Goal: Task Accomplishment & Management: Complete application form

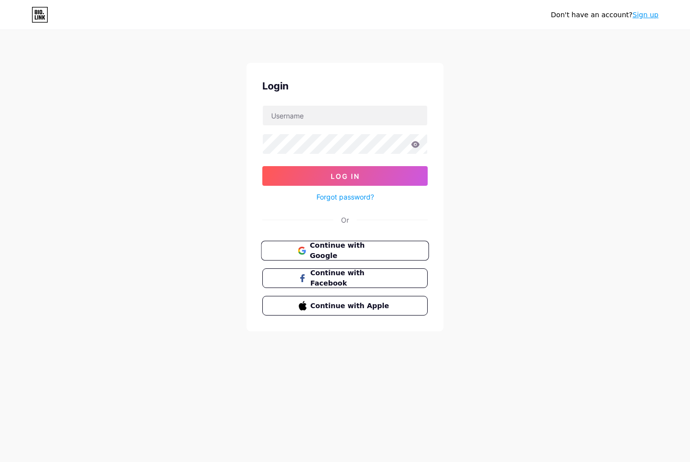
click at [355, 248] on span "Continue with Google" at bounding box center [350, 251] width 82 height 21
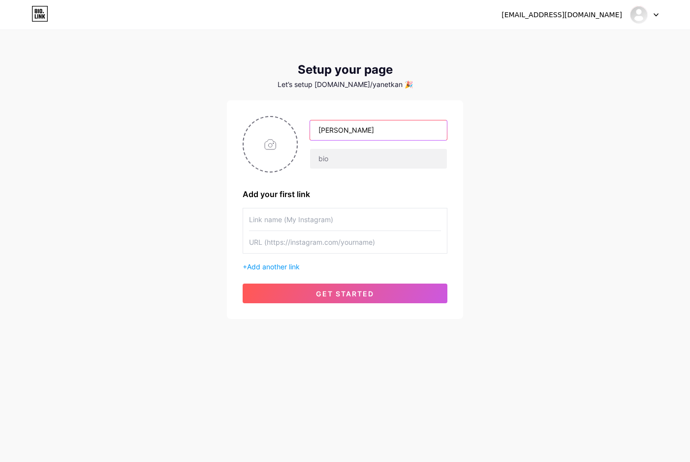
click at [322, 131] on input "yanet KantAlma" at bounding box center [378, 131] width 137 height 20
type input "[PERSON_NAME]"
click at [342, 164] on input "text" at bounding box center [378, 159] width 137 height 20
type input "yanetkantalmagrandarts"
paste input "[URL][DOMAIN_NAME][DOMAIN_NAME]"
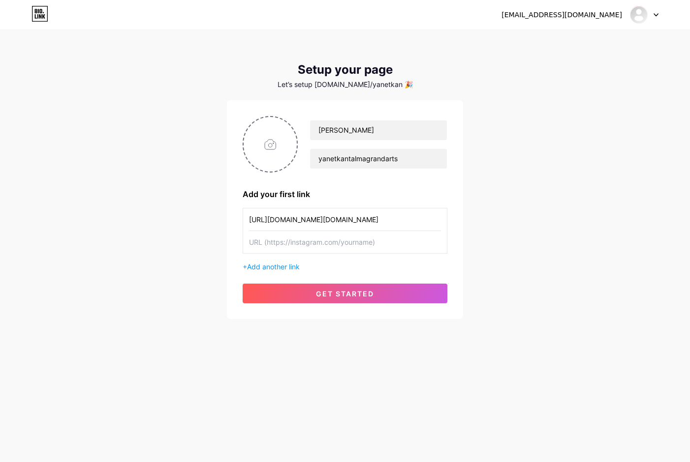
type input "[URL][DOMAIN_NAME][DOMAIN_NAME]"
click at [244, 268] on div "+ Add another link" at bounding box center [345, 267] width 205 height 10
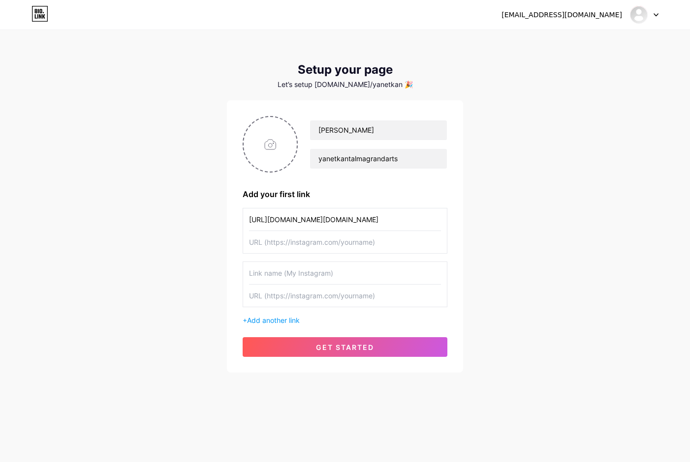
paste input "[URL][DOMAIN_NAME]"
type input "[URL][DOMAIN_NAME]"
click at [243, 322] on div "+ Add another link" at bounding box center [345, 320] width 205 height 10
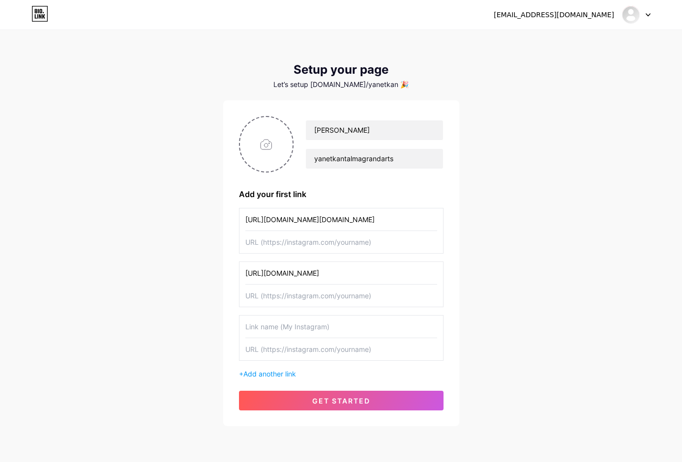
paste input "[URL][DOMAIN_NAME]"
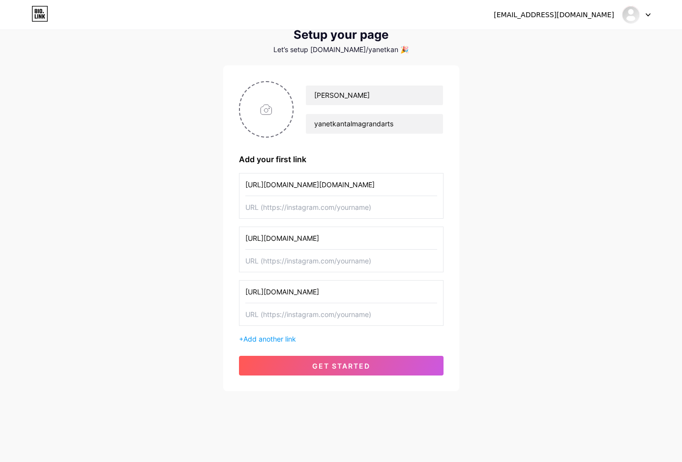
scroll to position [35, 0]
type input "[URL][DOMAIN_NAME]"
click at [241, 340] on div "+ Add another link" at bounding box center [341, 339] width 205 height 10
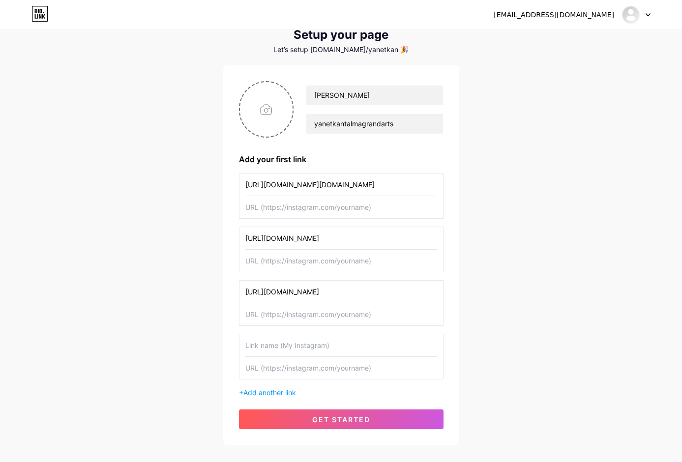
paste input "[URL][DOMAIN_NAME]"
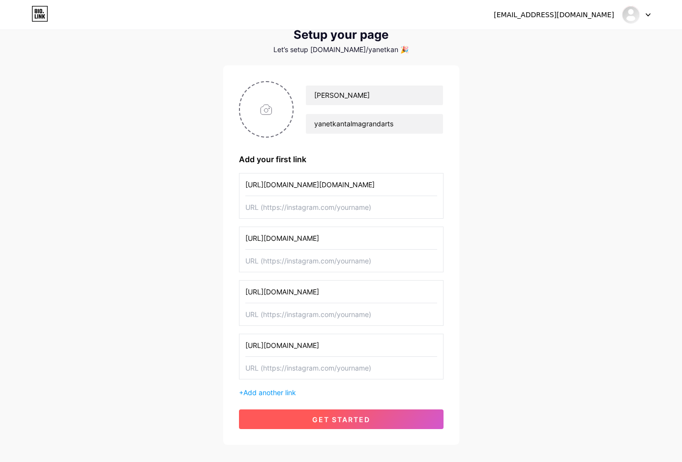
type input "[URL][DOMAIN_NAME]"
click at [370, 425] on button "get started" at bounding box center [341, 420] width 205 height 20
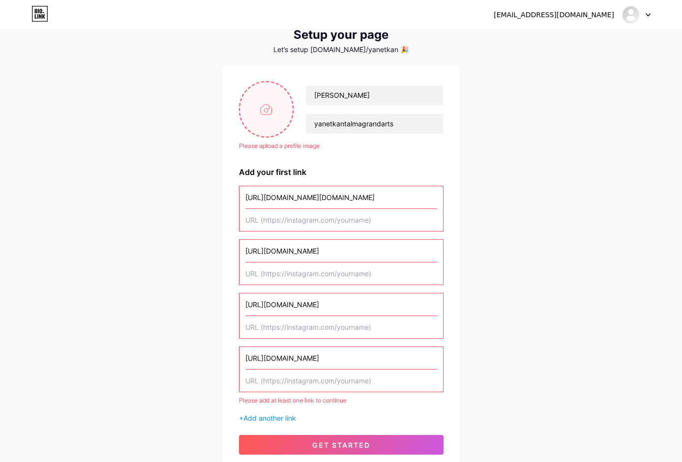
click at [268, 113] on input "file" at bounding box center [266, 109] width 53 height 55
type input "C:\fakepath\IMG_4680.png"
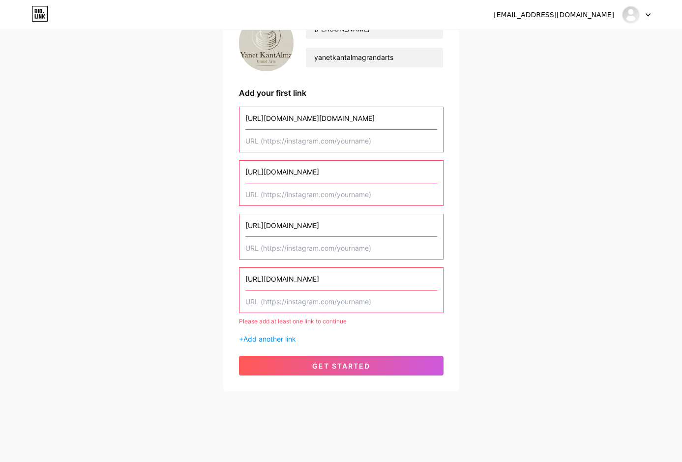
scroll to position [101, 0]
click at [337, 366] on span "get started" at bounding box center [341, 366] width 58 height 8
click at [342, 365] on span "get started" at bounding box center [341, 366] width 58 height 8
click at [243, 338] on div "+ Add another link" at bounding box center [341, 339] width 205 height 10
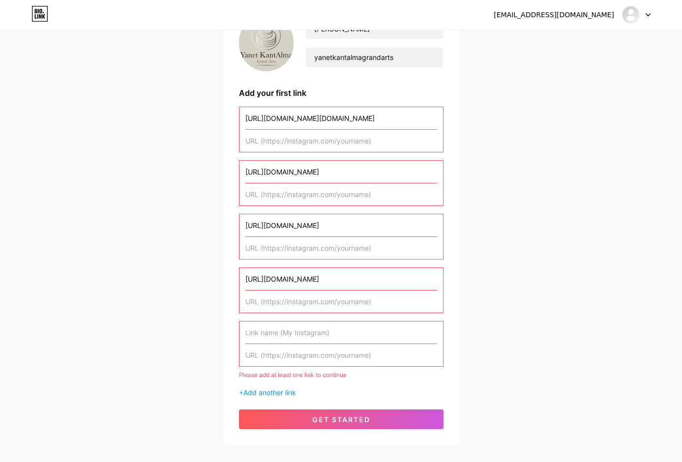
click at [238, 340] on div "Yanet KantAlma yanetkantalmagrandarts Add your first link https://www.instagram…" at bounding box center [341, 222] width 236 height 446
click at [298, 302] on input "text" at bounding box center [341, 302] width 192 height 22
click at [435, 120] on input "[URL][DOMAIN_NAME][DOMAIN_NAME]" at bounding box center [341, 118] width 192 height 22
click at [433, 117] on input "[URL][DOMAIN_NAME][DOMAIN_NAME]" at bounding box center [341, 118] width 192 height 22
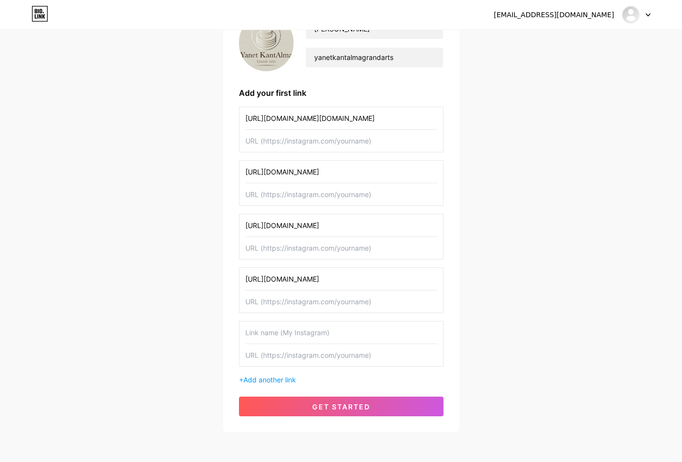
click at [386, 118] on input "https://www.instagram.com/grand_sug.art_yanet_kantalma?igsh=MXRyNm00dGs5M2Rg%3D…" at bounding box center [341, 118] width 192 height 22
click at [381, 118] on input "https://www.instagram.com/grand_sug.art_yanet_kantalma?igsh=MXRyNm00dGs5M2Rg%3D…" at bounding box center [341, 118] width 192 height 22
click at [313, 122] on input "https://www.instagram.com/grand_sug.art_yanet_kantalma?igsh=MXRyNm00dGs5M2Rg%3D…" at bounding box center [341, 118] width 192 height 22
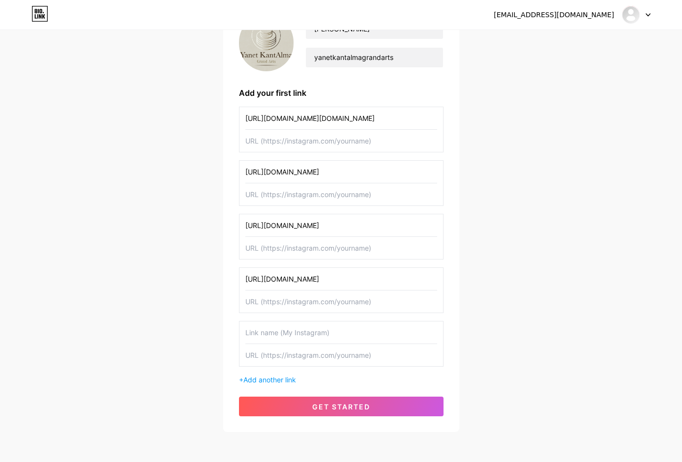
click at [303, 119] on input "https://www.instagram.com/grand_sug.art_yanet_kantalma?igsh=MXRyNm00dGs5M2Rg%3D…" at bounding box center [341, 118] width 192 height 22
click at [425, 117] on input "https://www.instagram.com/grand_sug.art_yanet_kantalma?igsh=MXRyNm00dGs5M2Rg%3D…" at bounding box center [341, 118] width 192 height 22
click at [433, 119] on input "https://www.instagram.com/grand_sug.art_yanet_kantalma?igsh=MXRyNm00dGs5M2Rg%3D…" at bounding box center [341, 118] width 192 height 22
drag, startPoint x: 425, startPoint y: 118, endPoint x: 239, endPoint y: 115, distance: 186.0
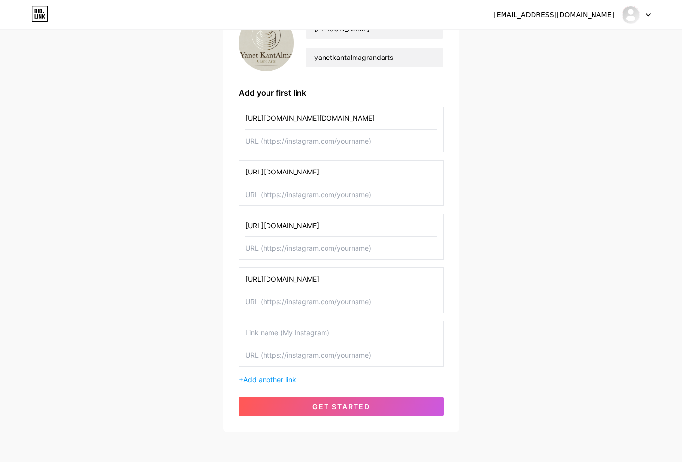
click at [239, 115] on div "https://www.instagram.com/grand_sug.art_yanet_kantalma?igsh=MXRyNm00dGs5M2Rg%3D…" at bounding box center [341, 130] width 205 height 46
type input "%3D&utm_source=qr"
drag, startPoint x: 340, startPoint y: 116, endPoint x: 186, endPoint y: 111, distance: 154.1
click at [186, 111] on div "salazaryanet80@gmail.com Dashboard Logout Setup your page Let’s setup bio.link/…" at bounding box center [341, 181] width 682 height 565
paste input "[URL][DOMAIN_NAME]"
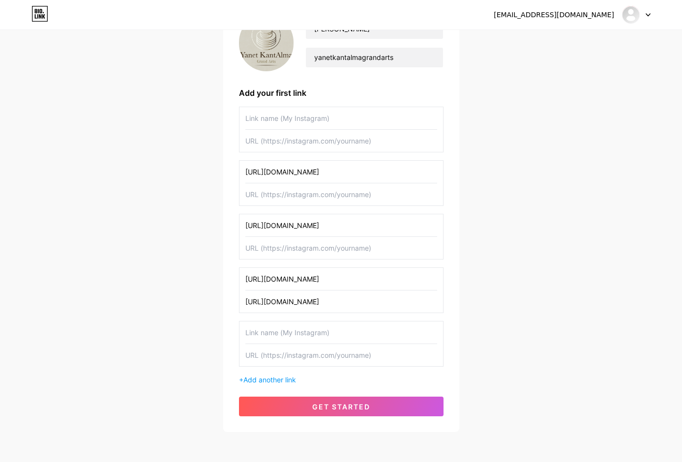
type input "[URL][DOMAIN_NAME]"
click at [432, 278] on input "[URL][DOMAIN_NAME]" at bounding box center [341, 279] width 192 height 22
drag, startPoint x: 423, startPoint y: 279, endPoint x: 238, endPoint y: 276, distance: 185.0
click at [238, 276] on div "Yanet KantAlma yanetkantalmagrandarts Add your first link https://www.instagram…" at bounding box center [341, 215] width 236 height 433
click at [248, 281] on input "yanet KantAlma" at bounding box center [341, 279] width 192 height 22
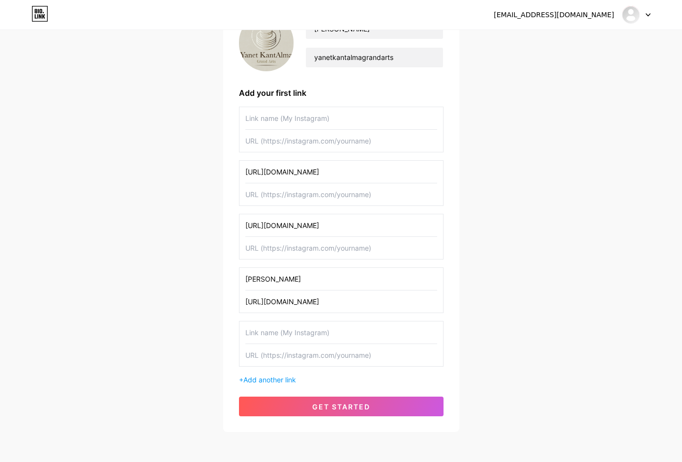
click at [300, 281] on input "[PERSON_NAME]" at bounding box center [341, 279] width 192 height 22
type input "[PERSON_NAME] | Grand Arts"
drag, startPoint x: 243, startPoint y: 225, endPoint x: 599, endPoint y: 262, distance: 358.5
click at [599, 262] on div "salazaryanet80@gmail.com Dashboard Logout Setup your page Let’s setup bio.link/…" at bounding box center [341, 181] width 682 height 565
paste input "[URL][DOMAIN_NAME]"
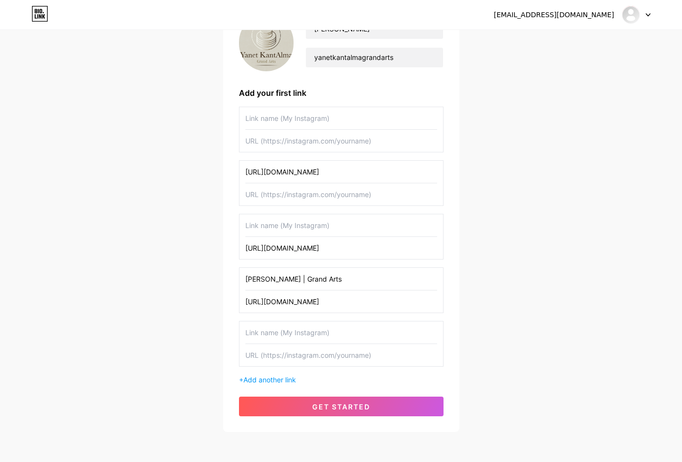
type input "[URL][DOMAIN_NAME]"
click at [324, 227] on input "text" at bounding box center [341, 225] width 192 height 22
click at [283, 225] on input "Yanet Kantalma" at bounding box center [341, 225] width 192 height 22
click at [366, 234] on input "[PERSON_NAME]" at bounding box center [341, 225] width 192 height 22
type input "[PERSON_NAME]"
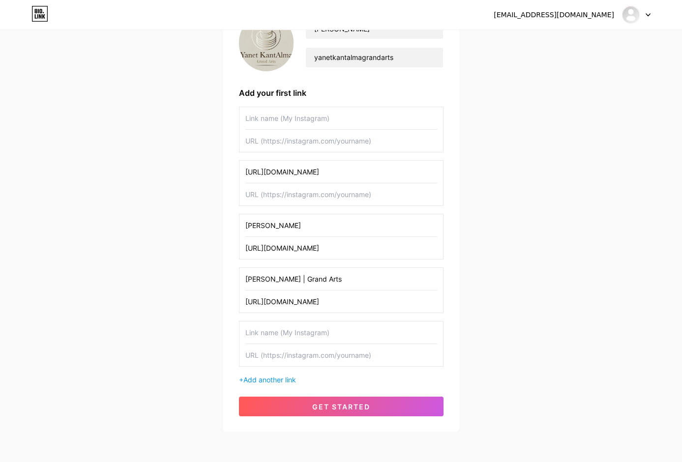
click at [386, 255] on input "[URL][DOMAIN_NAME]" at bounding box center [341, 248] width 192 height 22
paste input "[URL][DOMAIN_NAME][DOMAIN_NAME]"
type input "[URL][DOMAIN_NAME][DOMAIN_NAME]"
drag, startPoint x: 243, startPoint y: 169, endPoint x: 621, endPoint y: 181, distance: 378.9
click at [621, 181] on div "salazaryanet80@gmail.com Dashboard Logout Setup your page Let’s setup bio.link/…" at bounding box center [341, 181] width 682 height 565
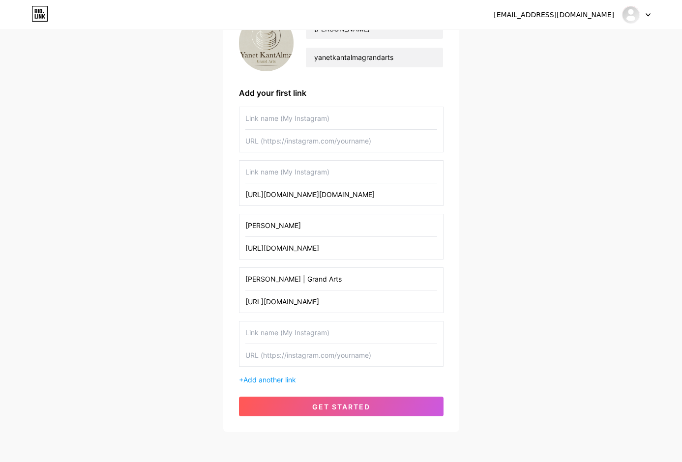
click at [363, 169] on input "text" at bounding box center [341, 172] width 192 height 22
type input "Grand Sug'art"
paste input "[URL][DOMAIN_NAME]"
type input "[URL][DOMAIN_NAME]"
click at [320, 118] on input "text" at bounding box center [341, 118] width 192 height 22
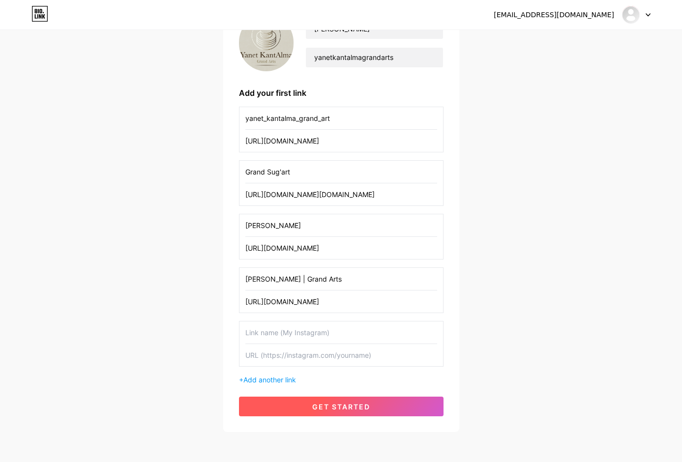
type input "yanet_kantalma_grand_art"
click at [365, 404] on span "get started" at bounding box center [341, 407] width 58 height 8
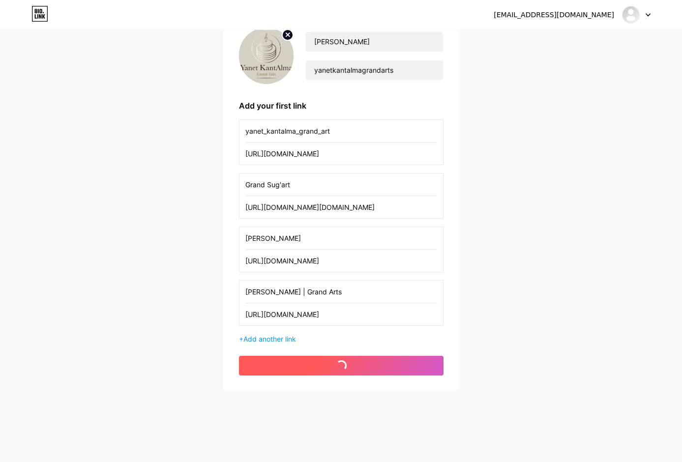
scroll to position [89, 0]
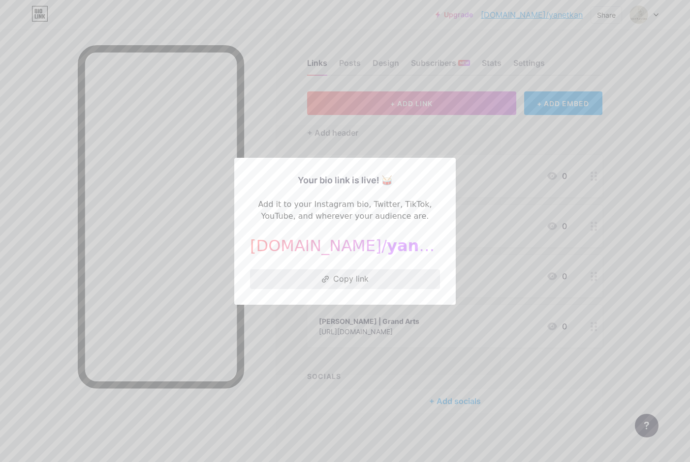
click at [349, 280] on button "Copy link" at bounding box center [345, 280] width 190 height 20
click at [286, 85] on div at bounding box center [345, 231] width 690 height 462
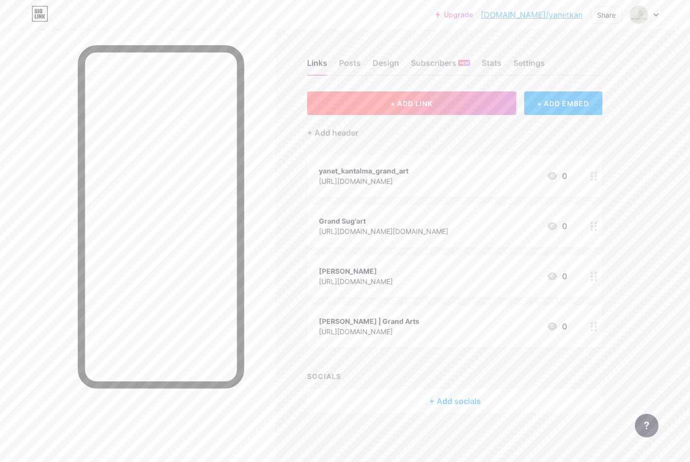
click at [430, 103] on span "+ ADD LINK" at bounding box center [411, 103] width 42 height 8
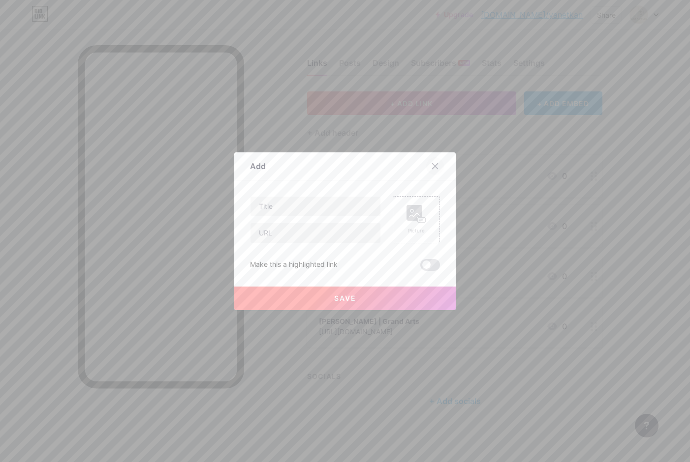
click at [431, 165] on icon at bounding box center [435, 166] width 8 height 8
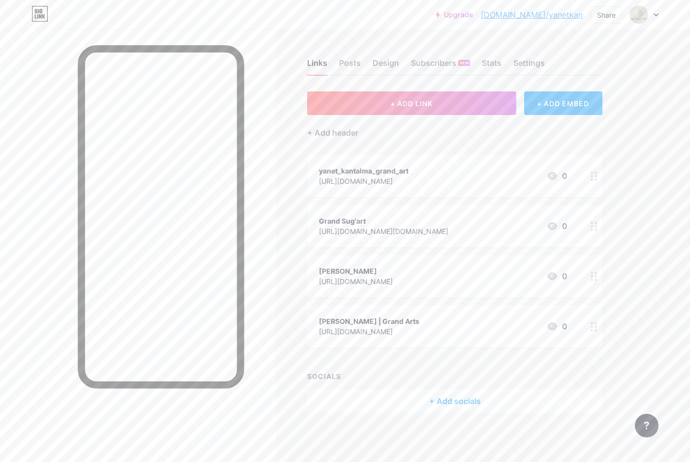
click at [465, 401] on div "+ Add socials" at bounding box center [454, 402] width 295 height 24
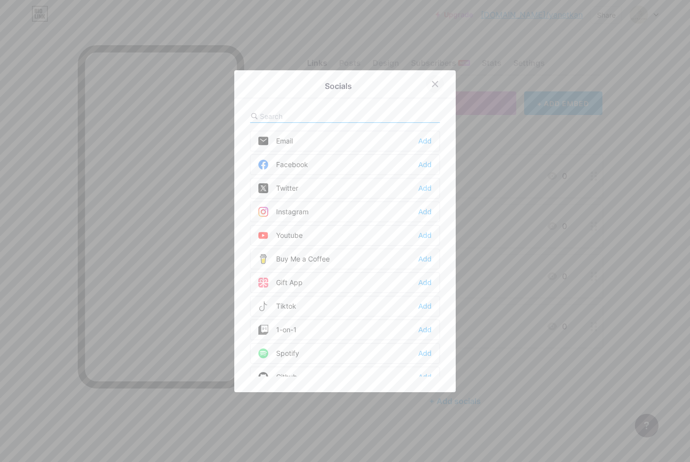
click at [431, 83] on icon at bounding box center [435, 84] width 8 height 8
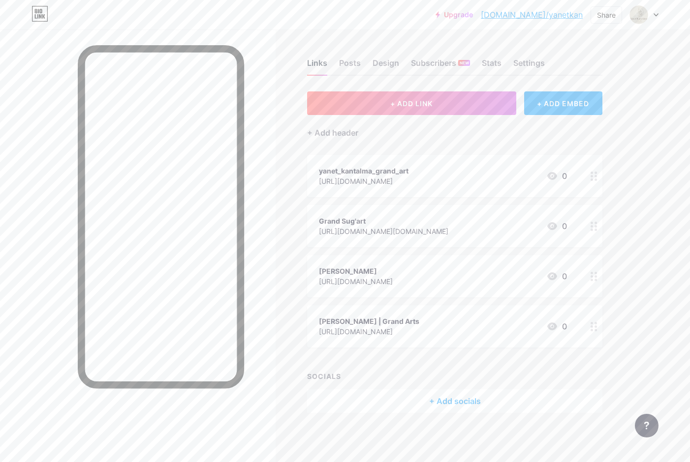
click at [317, 64] on div "Links" at bounding box center [317, 66] width 20 height 18
click at [529, 62] on div "Settings" at bounding box center [528, 66] width 31 height 18
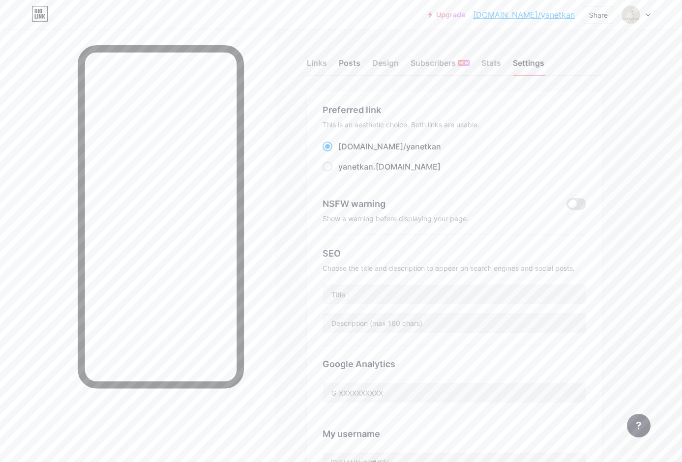
click at [351, 62] on div "Posts" at bounding box center [350, 66] width 22 height 18
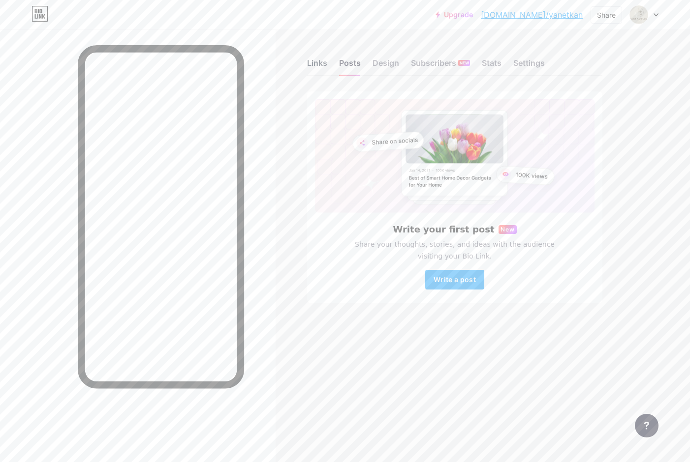
click at [318, 64] on div "Links" at bounding box center [317, 66] width 20 height 18
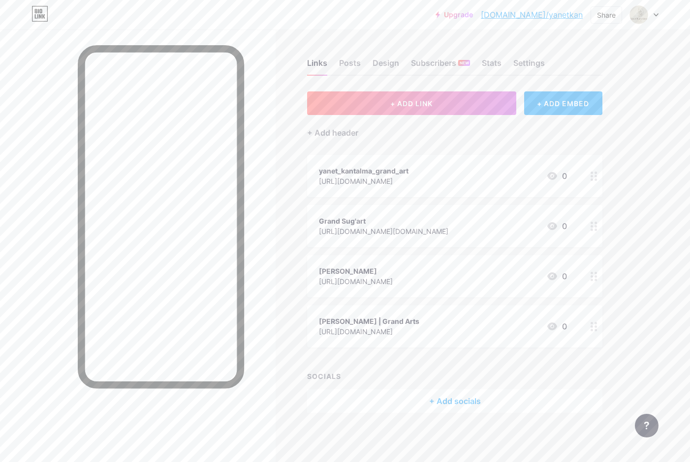
click at [593, 230] on icon at bounding box center [593, 226] width 7 height 9
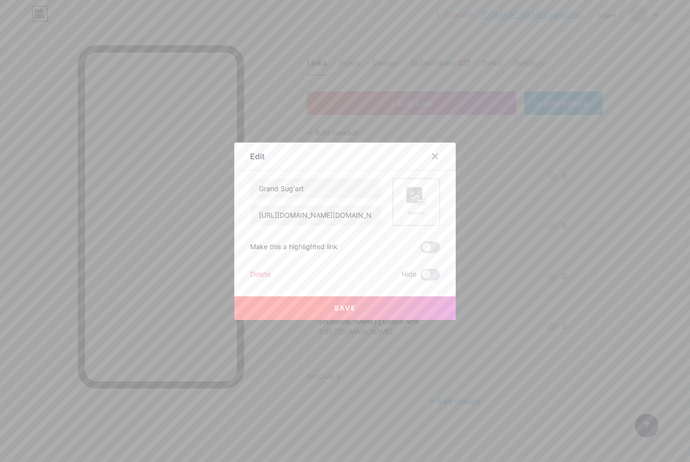
click at [414, 206] on div "Picture" at bounding box center [416, 202] width 20 height 30
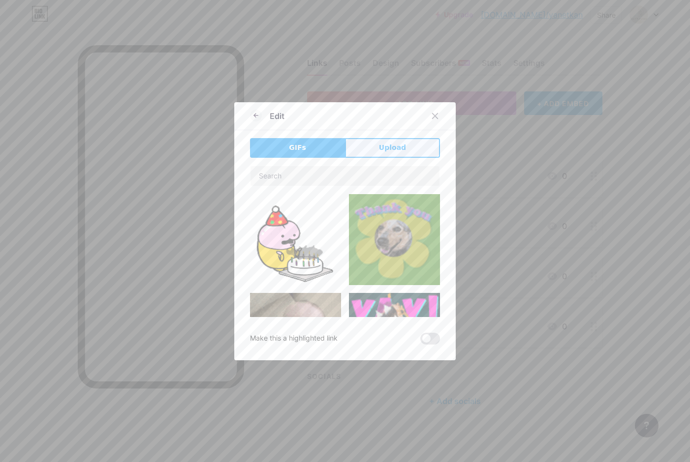
click at [385, 146] on span "Upload" at bounding box center [392, 148] width 27 height 10
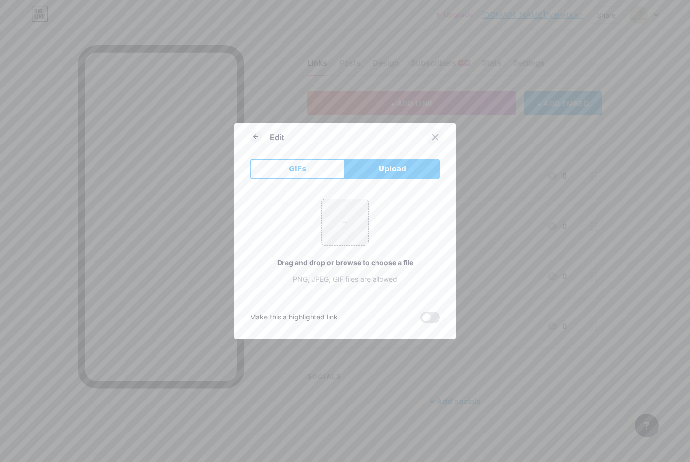
click at [432, 138] on icon at bounding box center [434, 136] width 5 height 5
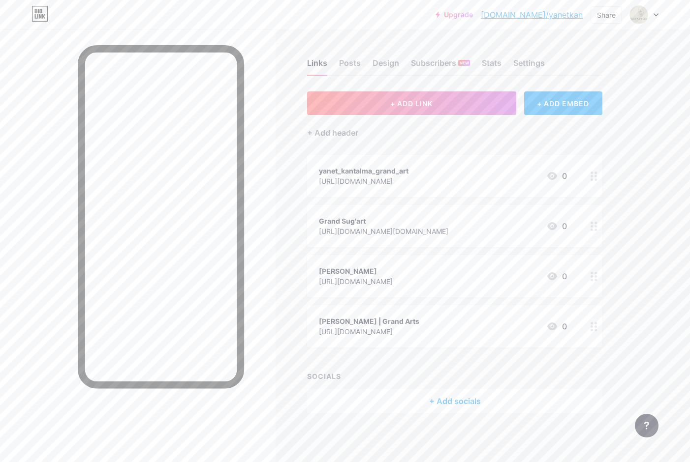
click at [476, 401] on div "+ Add socials" at bounding box center [454, 402] width 295 height 24
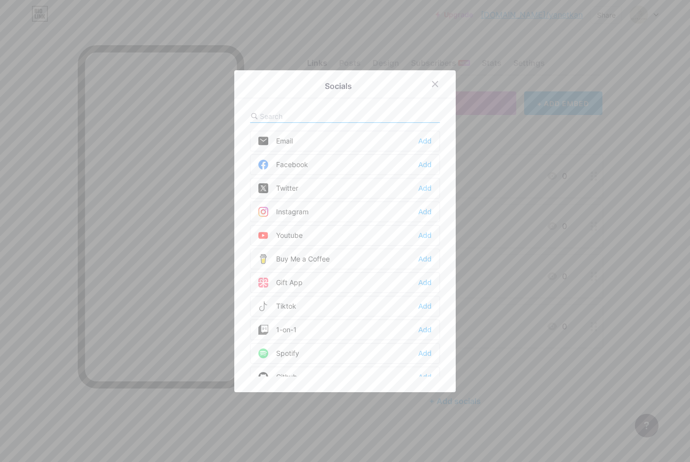
click at [409, 137] on div "Email Add" at bounding box center [345, 141] width 190 height 21
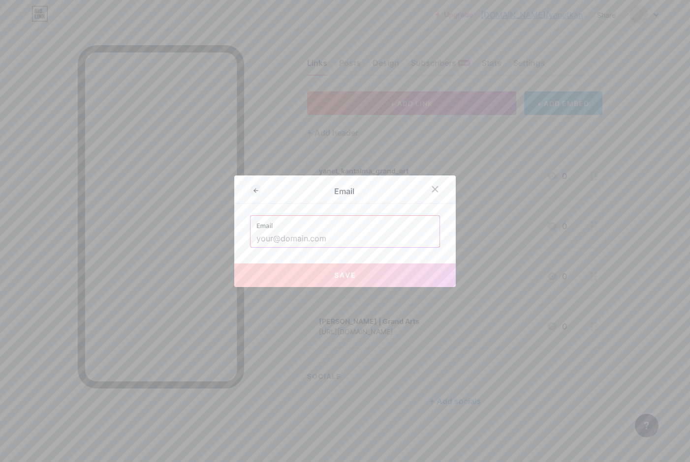
click at [335, 241] on input "text" at bounding box center [344, 239] width 177 height 17
click at [431, 186] on icon at bounding box center [435, 189] width 8 height 8
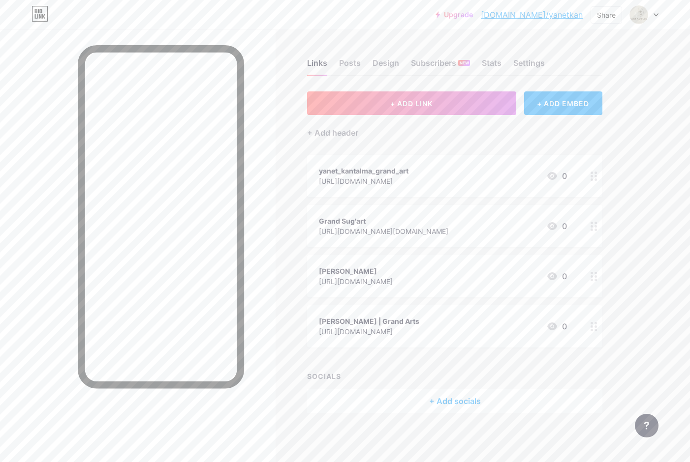
click at [594, 229] on icon at bounding box center [593, 226] width 7 height 9
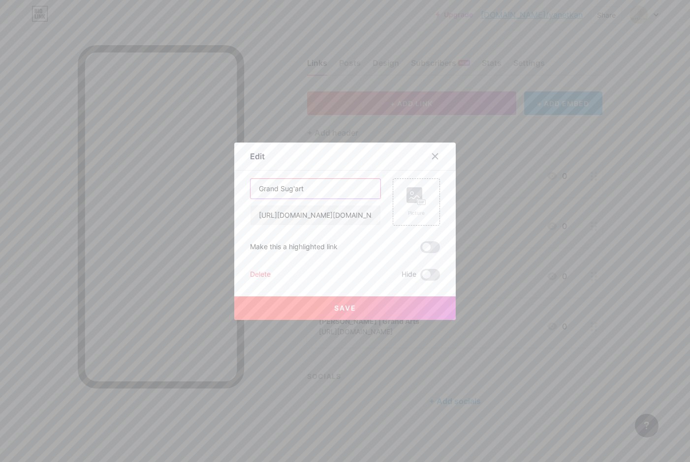
click at [325, 191] on input "Grand Sug'art" at bounding box center [315, 189] width 130 height 20
click at [277, 191] on input "Grand Sug'art" at bounding box center [315, 189] width 130 height 20
click at [307, 190] on input "Grand_Sug'art" at bounding box center [315, 189] width 130 height 20
click at [282, 191] on input "Grand_Sug'art_yanet_kantalma" at bounding box center [315, 189] width 130 height 20
type input "Grand_Sug'art_yanet_kantalma"
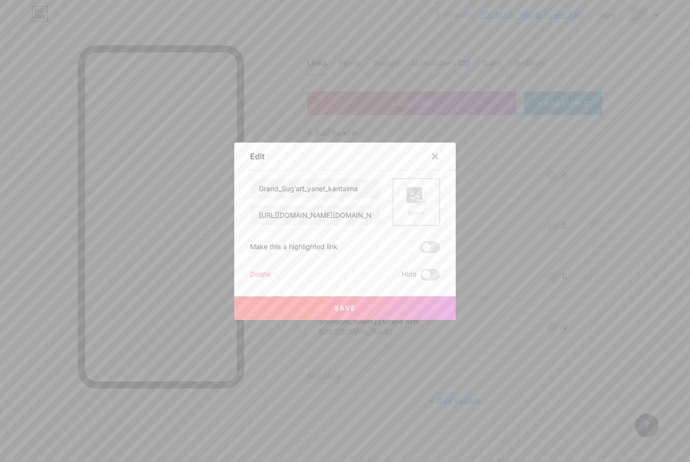
click at [335, 308] on span "Save" at bounding box center [345, 308] width 22 height 8
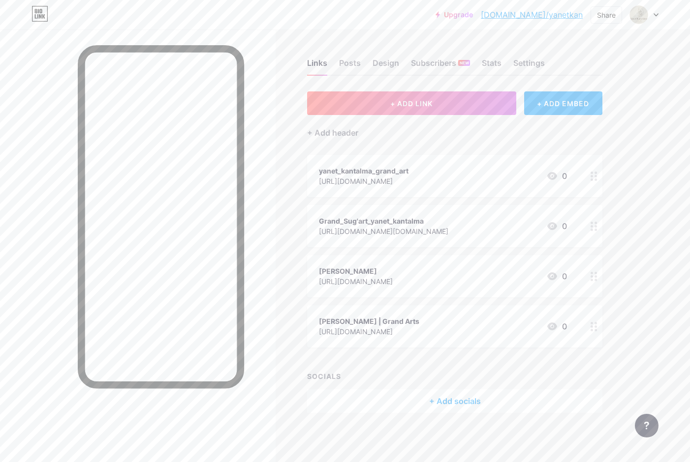
drag, startPoint x: 375, startPoint y: 175, endPoint x: 540, endPoint y: 184, distance: 164.6
click at [540, 184] on div "yanet_kantalma_grand_art https://www.tiktok.com/@yanet_kantalma_grand_art?_t=ZM…" at bounding box center [443, 176] width 248 height 23
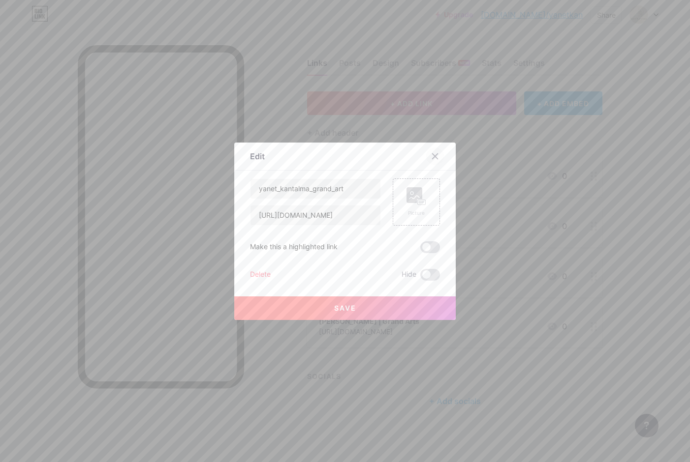
click at [432, 154] on icon at bounding box center [434, 155] width 5 height 5
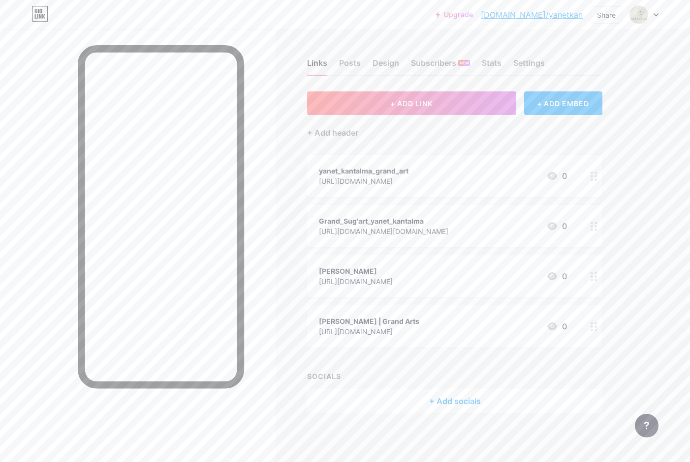
click at [442, 398] on div "+ Add socials" at bounding box center [454, 402] width 295 height 24
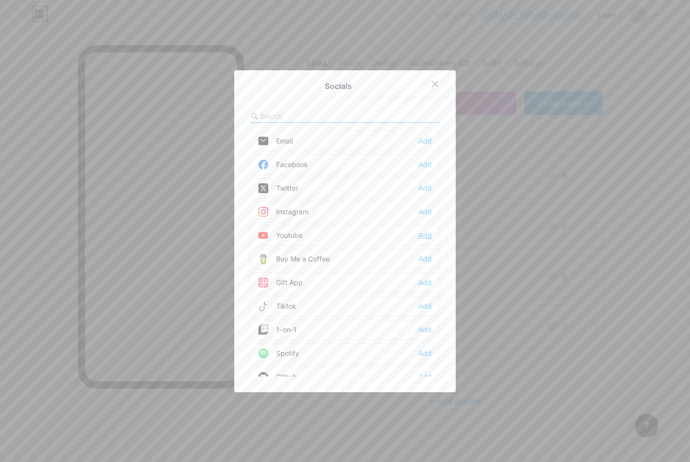
click at [426, 240] on div "Add" at bounding box center [424, 236] width 13 height 10
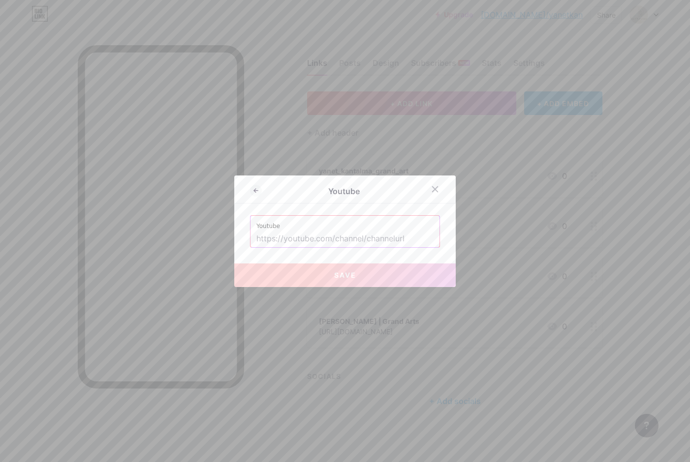
paste input "https://youtube.com/@soymilele?si=2OB9j0mcWWQ3yyhv"
type input "https://youtube.com/@soymilele?si=2OB9j0mcWWQ3yyhv"
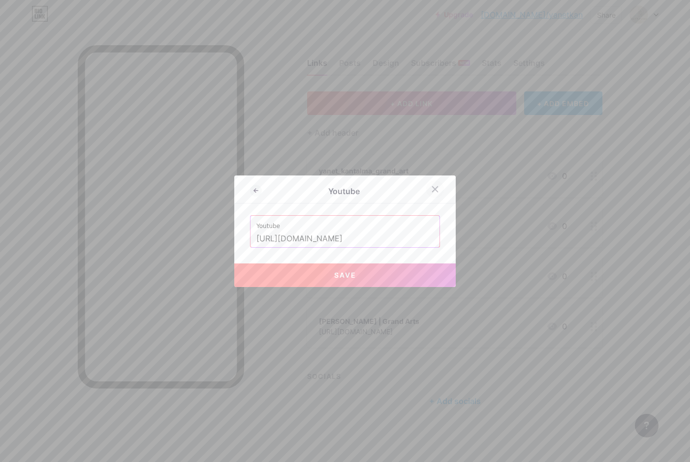
click at [432, 189] on icon at bounding box center [434, 188] width 5 height 5
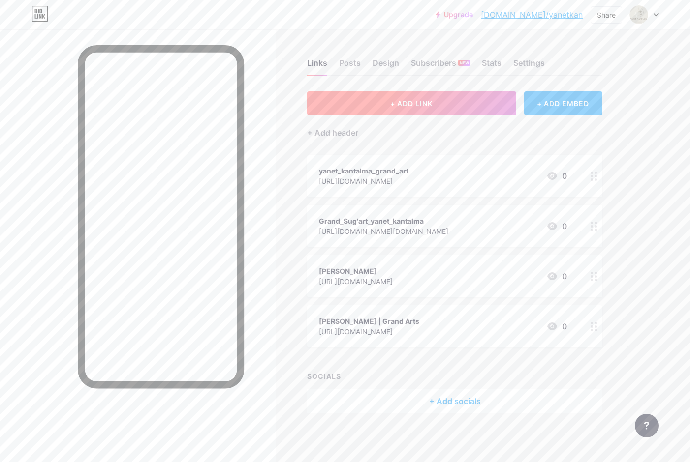
click at [427, 101] on span "+ ADD LINK" at bounding box center [411, 103] width 42 height 8
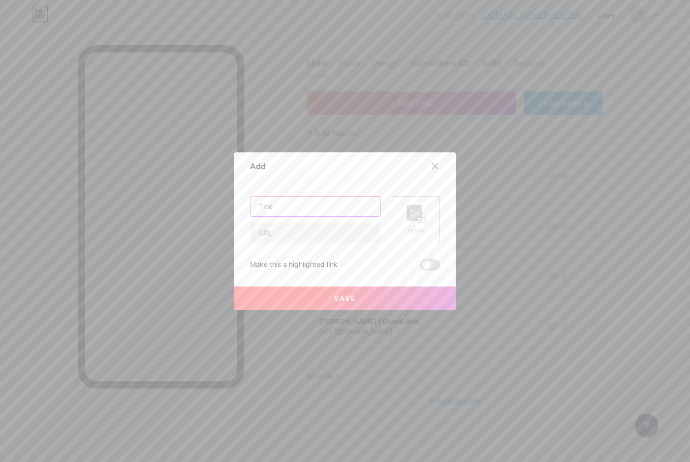
click at [318, 206] on input "text" at bounding box center [315, 207] width 130 height 20
click at [294, 231] on input "text" at bounding box center [315, 233] width 130 height 20
paste input "https://youtube.com/@soymilele?si=2OB9j0mcWWQ3yyhv"
type input "https://youtube.com/@soymilele?si=2OB9j0mcWWQ3yyhv"
click at [310, 211] on input "text" at bounding box center [315, 207] width 130 height 20
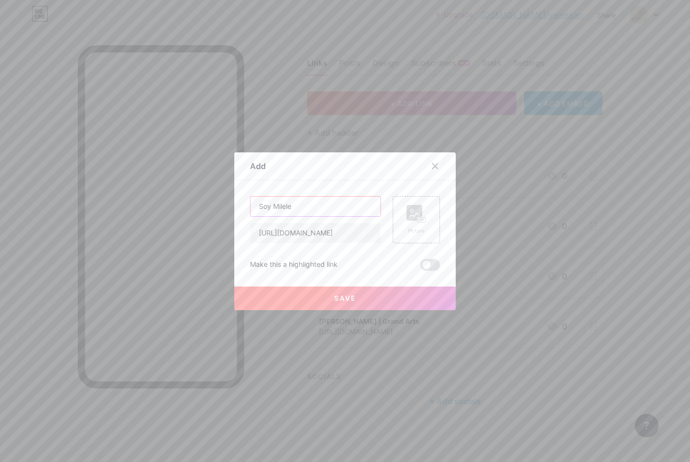
type input "Soy Milele"
click at [341, 301] on span "Save" at bounding box center [345, 298] width 22 height 8
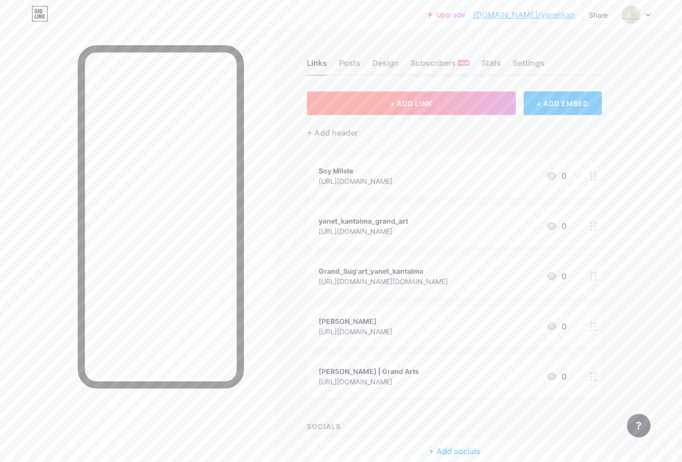
click at [440, 101] on button "+ ADD LINK" at bounding box center [411, 103] width 209 height 24
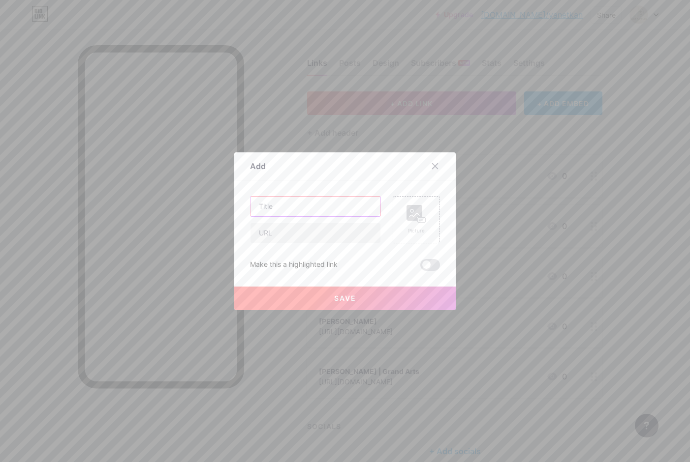
click at [336, 208] on input "text" at bounding box center [315, 207] width 130 height 20
type input "Soy Milele"
click at [318, 236] on input "text" at bounding box center [315, 233] width 130 height 20
paste input "https://www.instagram.com/soy_milele?igsh=a2h5aWQ5c2pieGZm&utm_source=qr"
type input "https://www.instagram.com/soy_milele?igsh=a2h5aWQ5c2pieGZm&utm_source=qr"
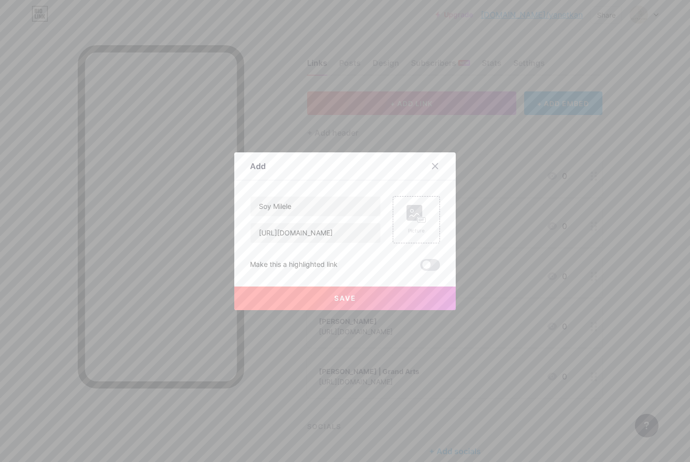
click at [343, 295] on span "Save" at bounding box center [345, 298] width 22 height 8
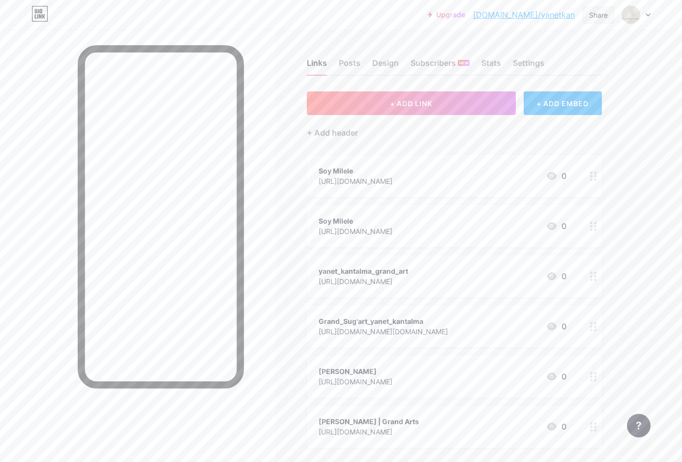
click at [599, 13] on div "Share" at bounding box center [598, 15] width 19 height 10
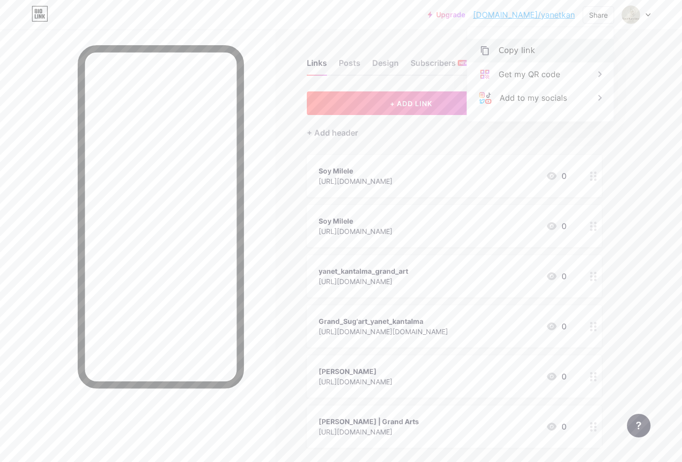
click at [552, 50] on div "Copy link" at bounding box center [540, 51] width 147 height 24
click at [564, 17] on link "[DOMAIN_NAME]/yanetkan" at bounding box center [524, 15] width 102 height 12
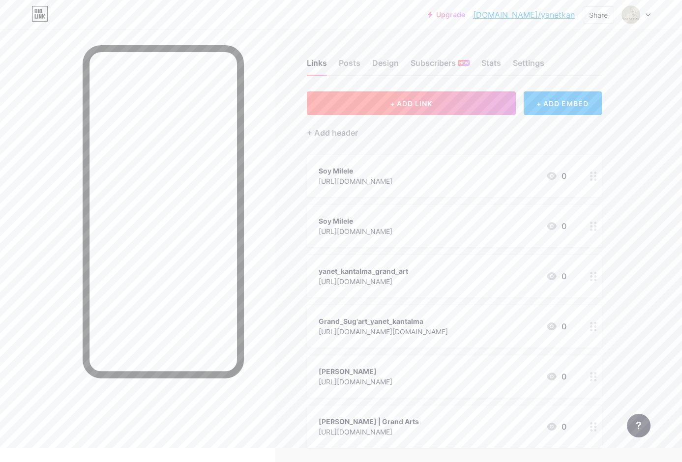
click at [438, 97] on button "+ ADD LINK" at bounding box center [411, 103] width 209 height 24
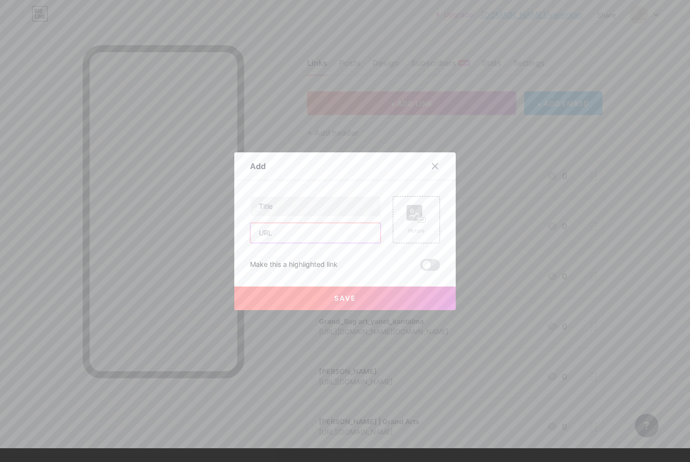
paste input "https://www.facebook.com/share/15iZB4Xvzx/?mibextid=wwXIfr"
type input "https://www.facebook.com/share/15iZB4Xvzx/?mibextid=wwXIfr"
click at [300, 210] on input "text" at bounding box center [315, 207] width 130 height 20
type input "[PERSON_NAME]"
click at [355, 301] on button "Save" at bounding box center [344, 299] width 221 height 24
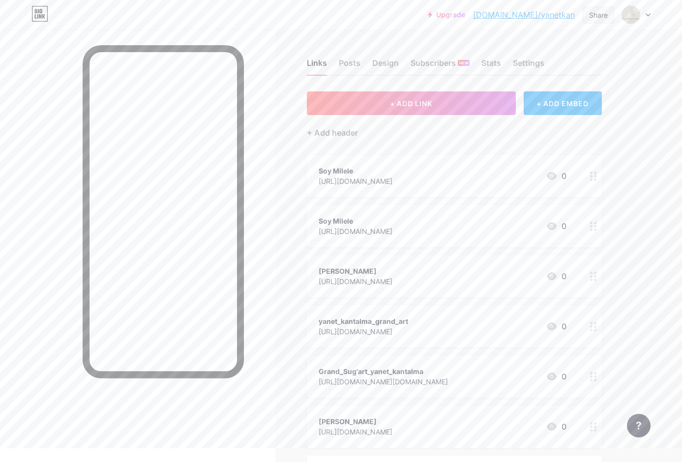
click at [598, 13] on div "Share" at bounding box center [598, 15] width 19 height 10
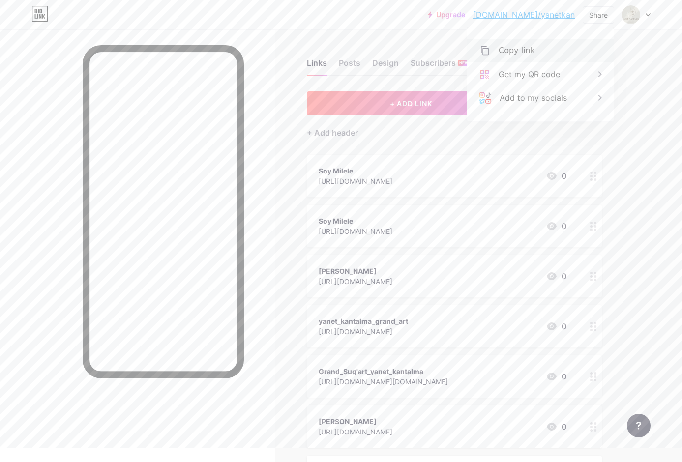
click at [529, 46] on div "Copy link" at bounding box center [517, 51] width 36 height 12
click at [599, 75] on icon at bounding box center [600, 74] width 12 height 12
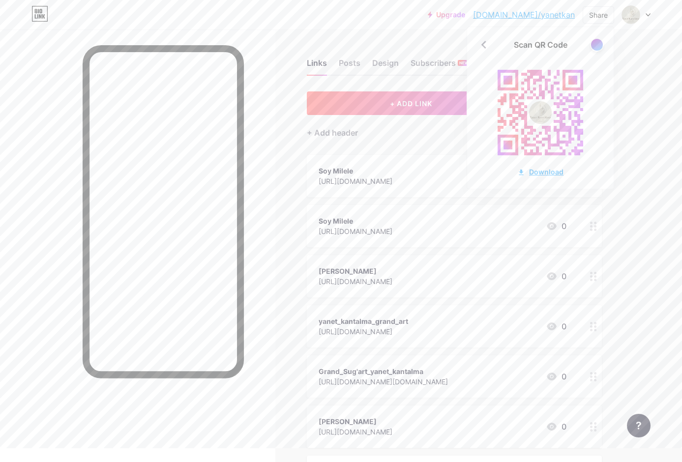
click at [523, 172] on icon at bounding box center [521, 172] width 4 height 5
click at [482, 47] on icon at bounding box center [484, 45] width 16 height 16
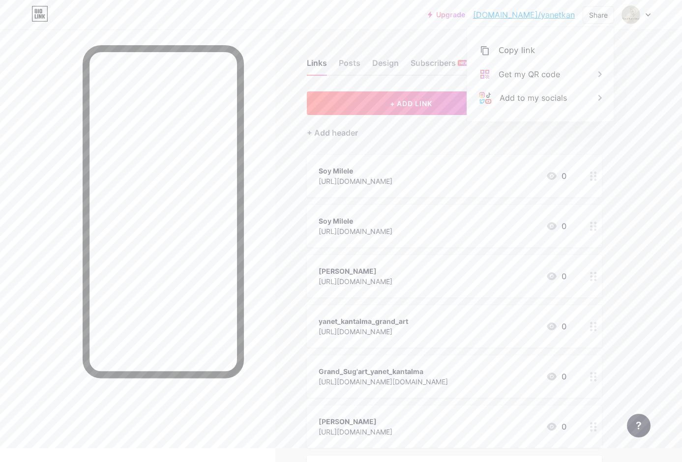
click at [260, 29] on div "Upgrade bio.link/yanetk... bio.link/yanetkan Share Copy link https://bio.link/y…" at bounding box center [341, 15] width 682 height 30
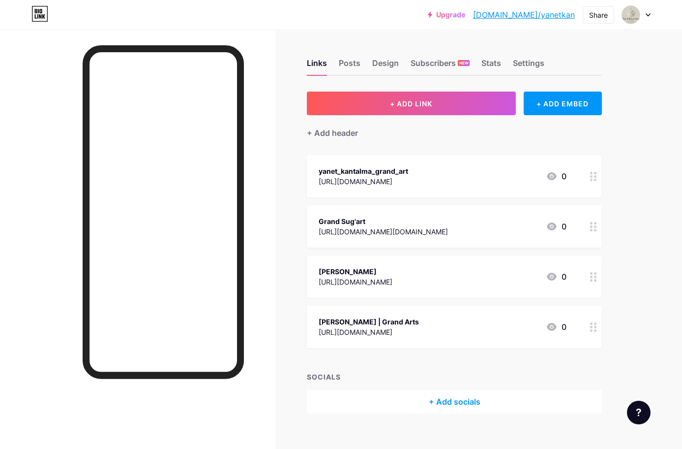
click at [650, 14] on icon at bounding box center [648, 15] width 4 height 2
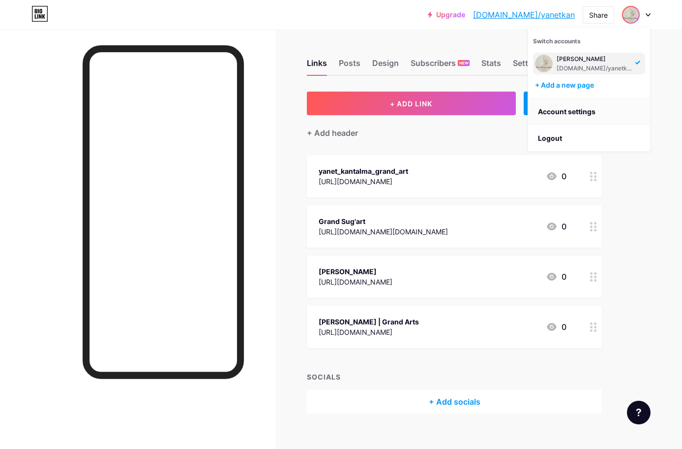
click at [578, 113] on link "Account settings" at bounding box center [589, 111] width 122 height 27
